Goal: Task Accomplishment & Management: Complete application form

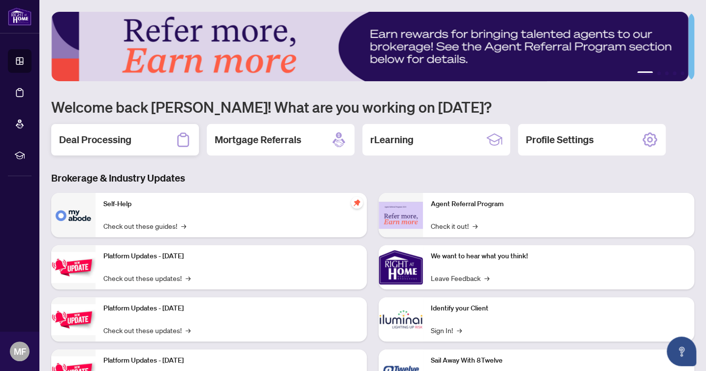
click at [100, 140] on h2 "Deal Processing" at bounding box center [95, 140] width 72 height 14
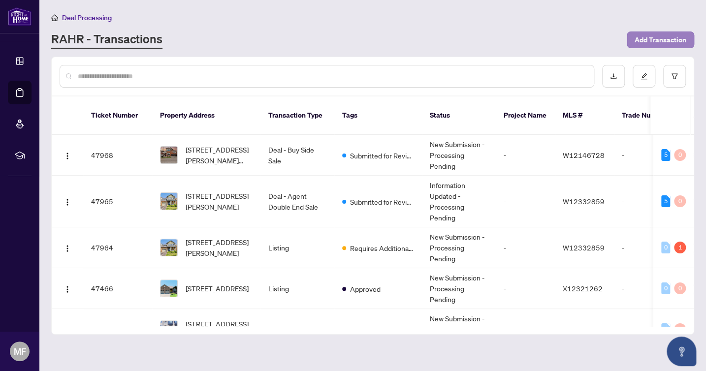
click at [642, 41] on span "Add Transaction" at bounding box center [661, 40] width 52 height 16
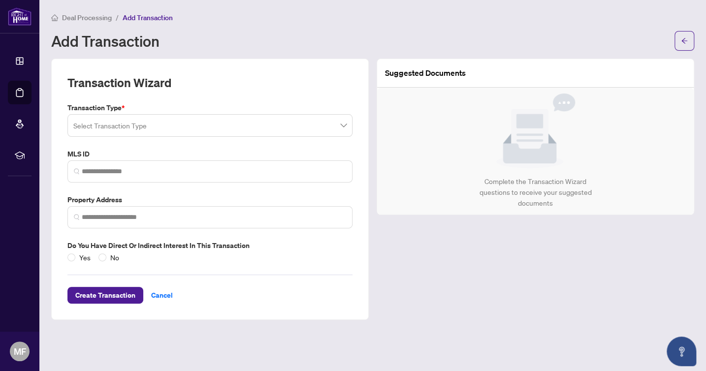
click at [345, 123] on span at bounding box center [209, 125] width 273 height 19
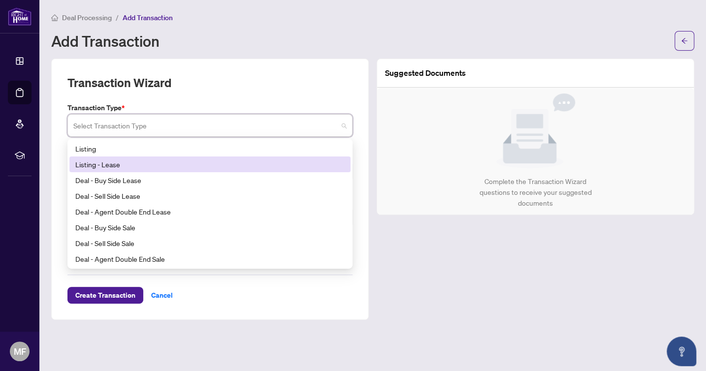
click at [303, 162] on div "Listing - Lease" at bounding box center [209, 164] width 269 height 11
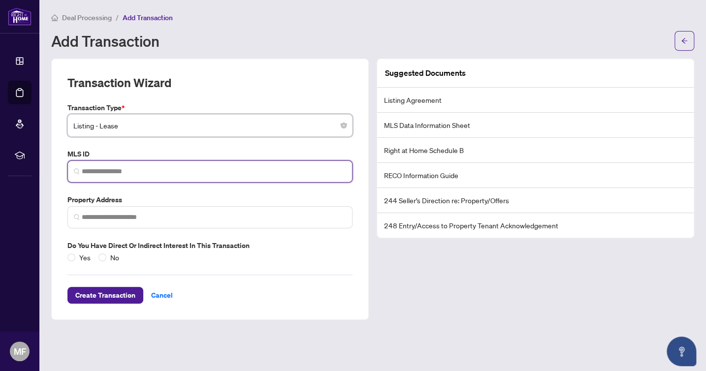
click at [291, 170] on input "search" at bounding box center [214, 171] width 264 height 10
paste input "*********"
type input "*********"
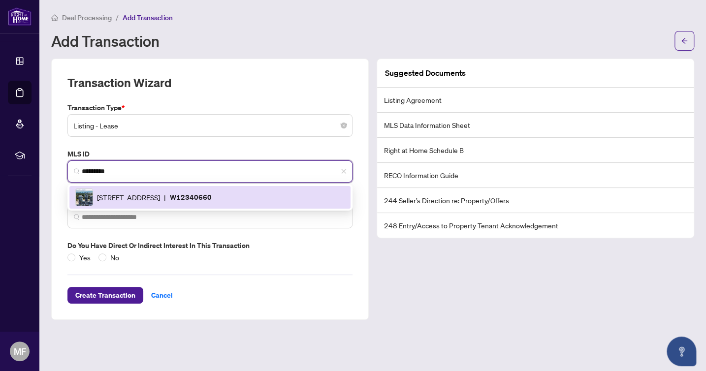
click at [134, 189] on div "[STREET_ADDRESS] | W12340660" at bounding box center [209, 198] width 269 height 18
type input "**********"
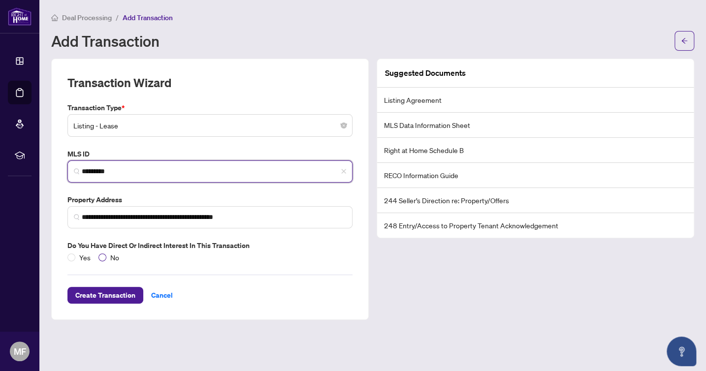
type input "*********"
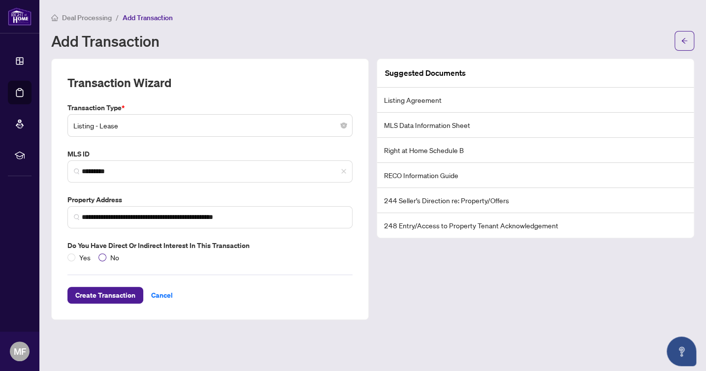
click at [104, 254] on span at bounding box center [102, 258] width 8 height 8
click at [107, 294] on span "Create Transaction" at bounding box center [105, 295] width 60 height 16
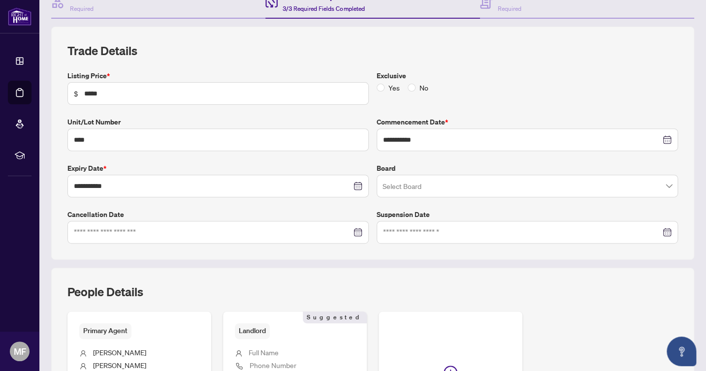
scroll to position [109, 0]
click at [410, 85] on span at bounding box center [412, 87] width 8 height 8
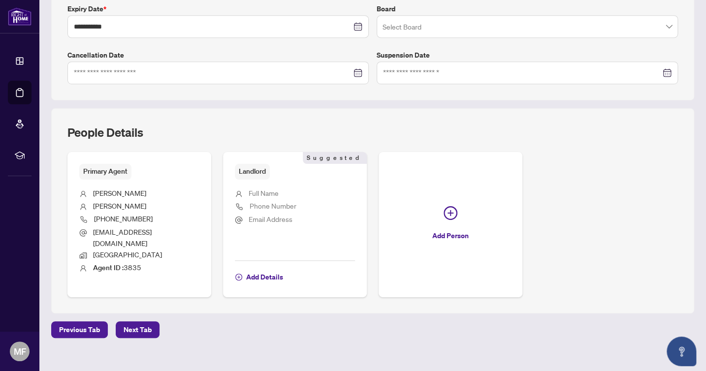
scroll to position [267, 0]
click at [147, 322] on span "Next Tab" at bounding box center [138, 330] width 28 height 16
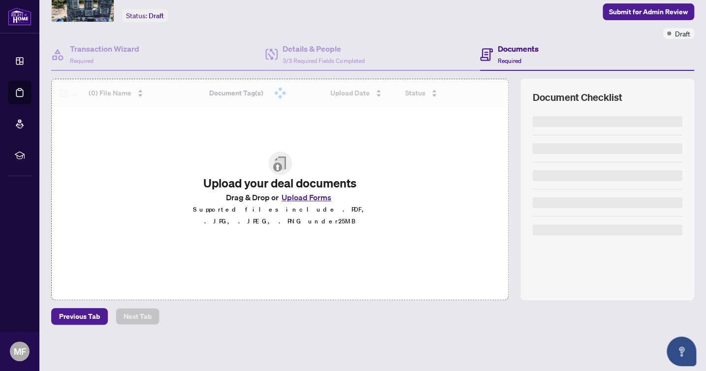
scroll to position [55, 0]
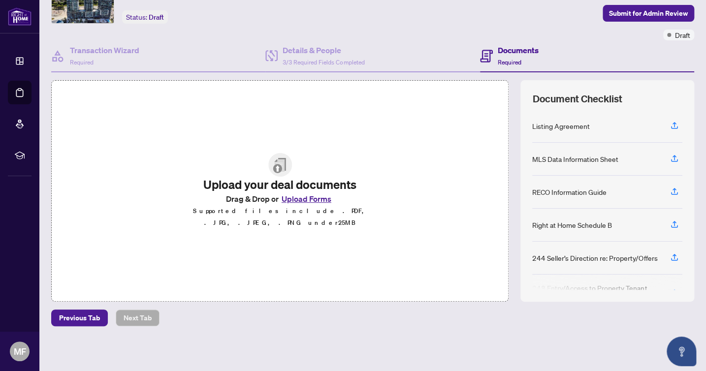
click at [314, 205] on button "Upload Forms" at bounding box center [307, 198] width 56 height 13
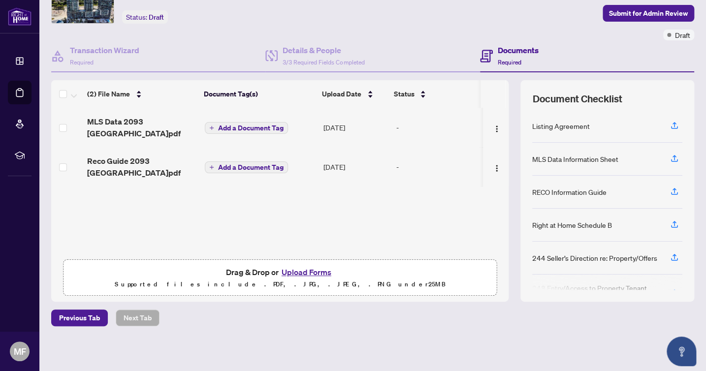
click at [297, 272] on button "Upload Forms" at bounding box center [307, 272] width 56 height 13
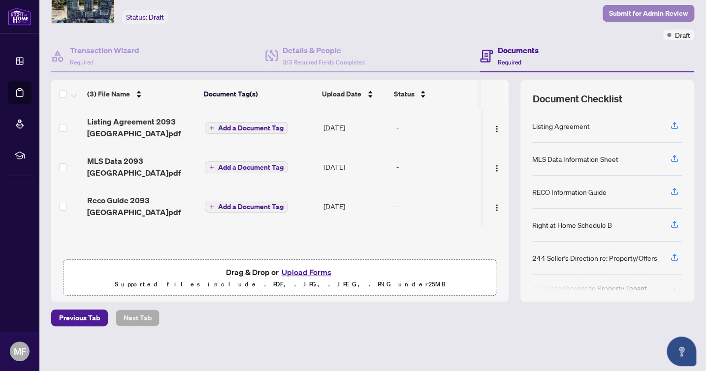
click at [647, 12] on span "Submit for Admin Review" at bounding box center [648, 13] width 79 height 16
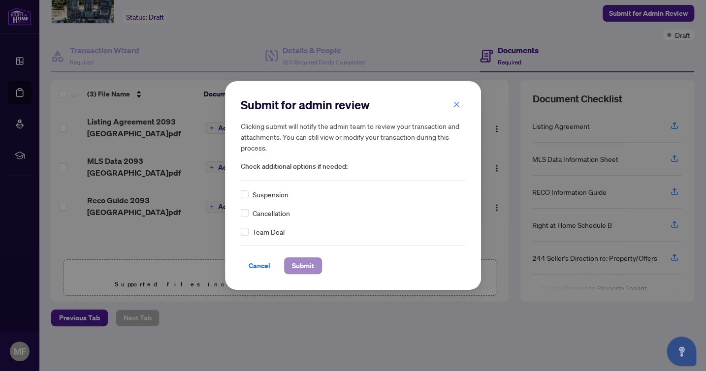
click at [302, 263] on span "Submit" at bounding box center [303, 266] width 22 height 16
